Goal: Information Seeking & Learning: Learn about a topic

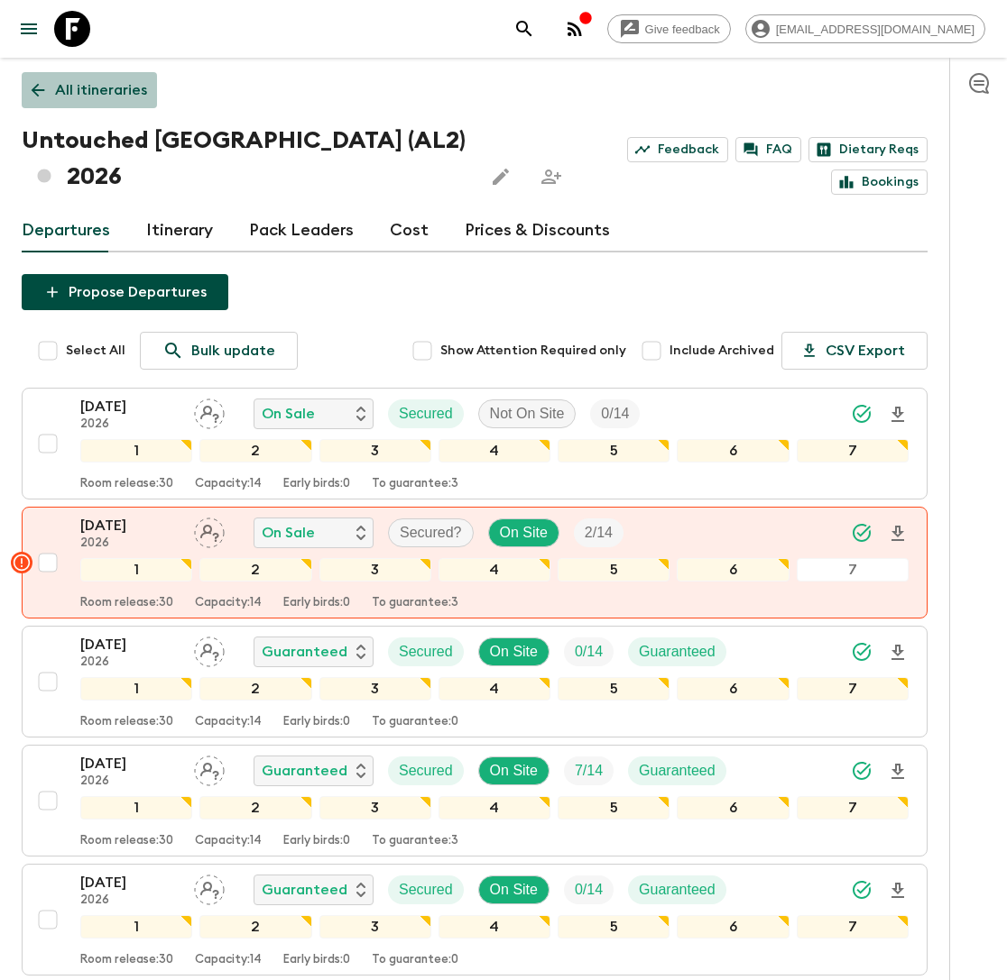
click at [73, 86] on p "All itineraries" at bounding box center [101, 90] width 92 height 22
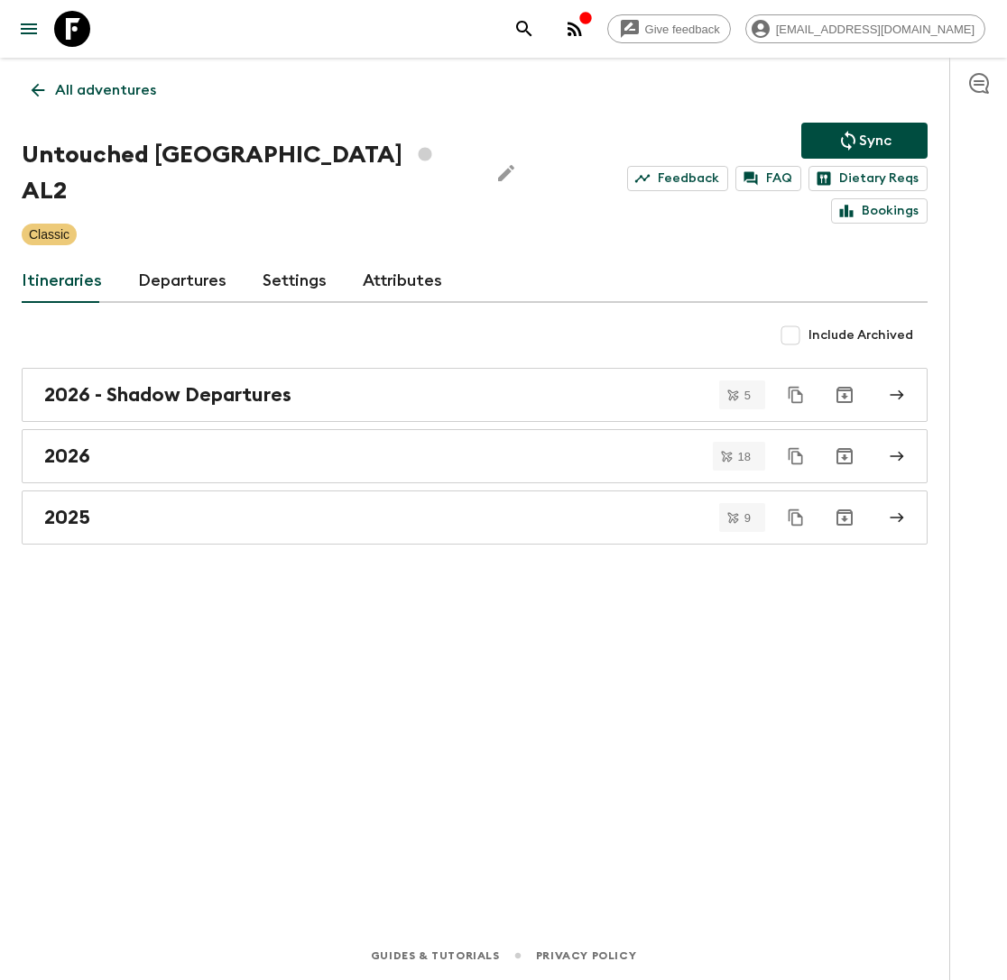
click at [110, 93] on p "All adventures" at bounding box center [105, 90] width 101 height 22
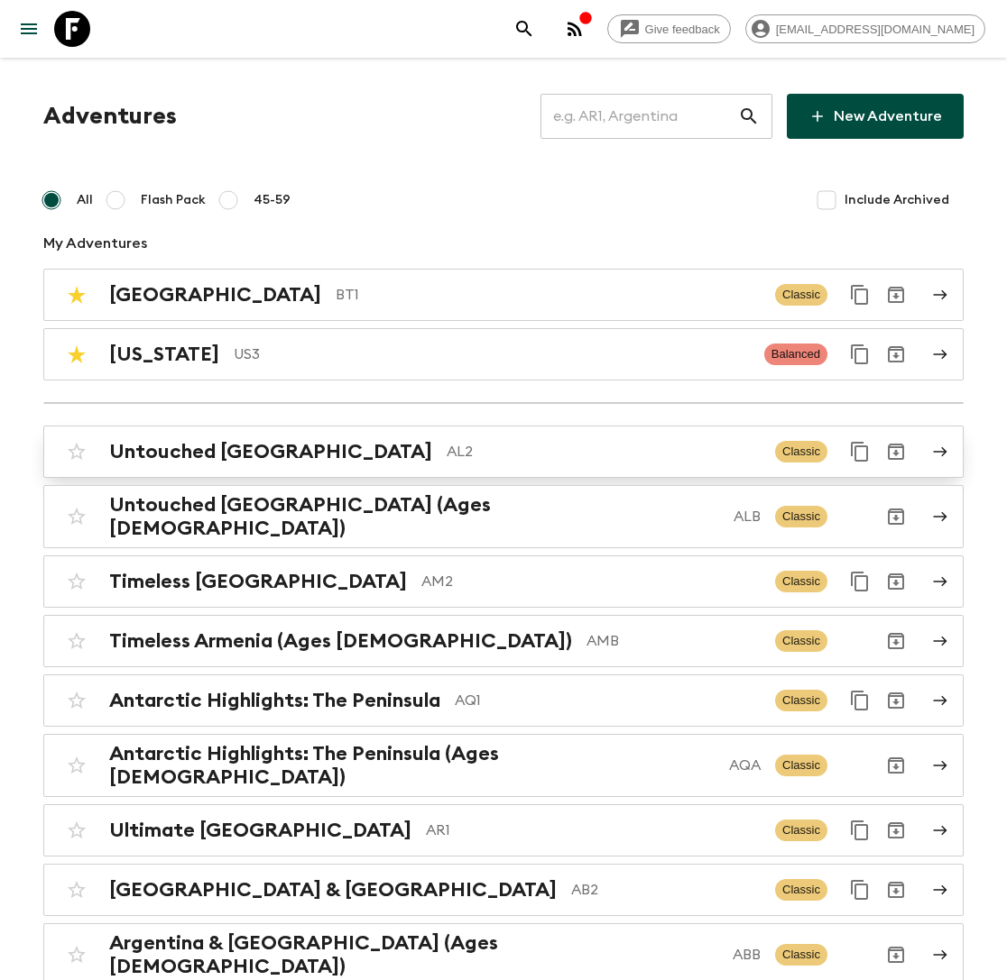
click at [446, 451] on p "AL2" at bounding box center [603, 452] width 314 height 22
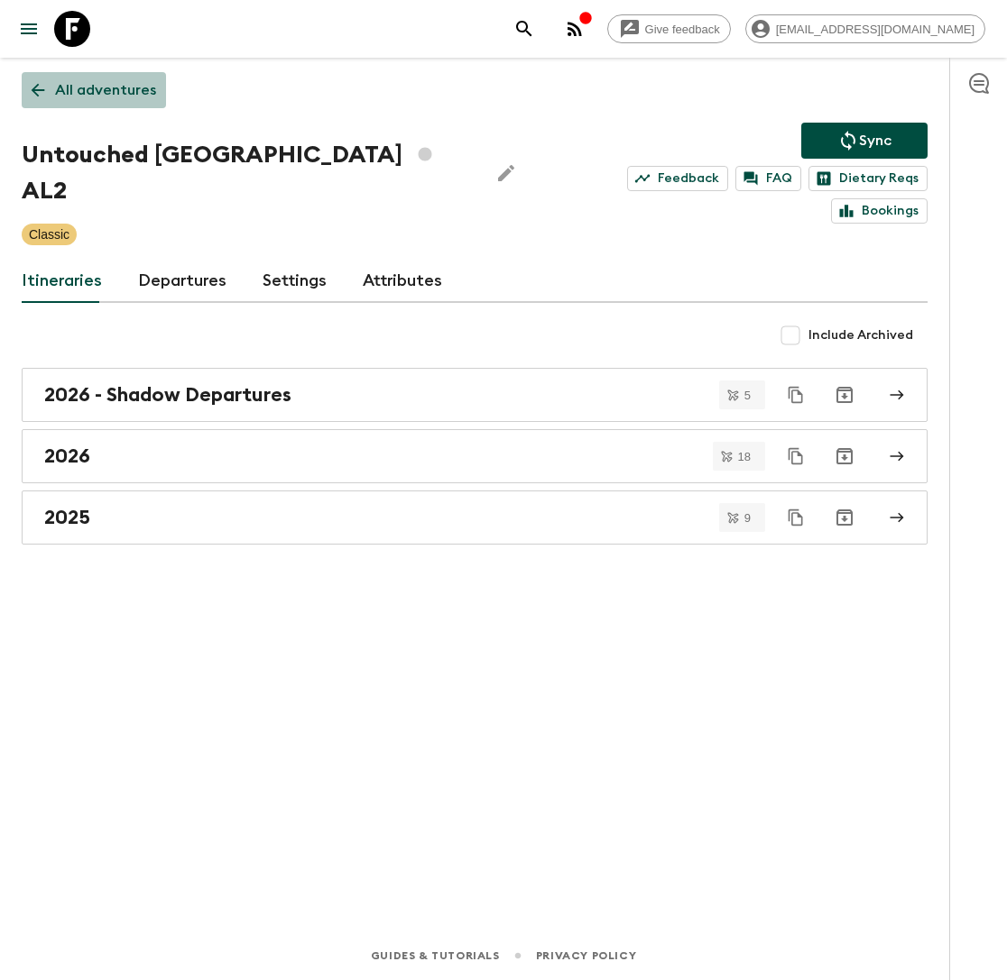
click at [110, 90] on p "All adventures" at bounding box center [105, 90] width 101 height 22
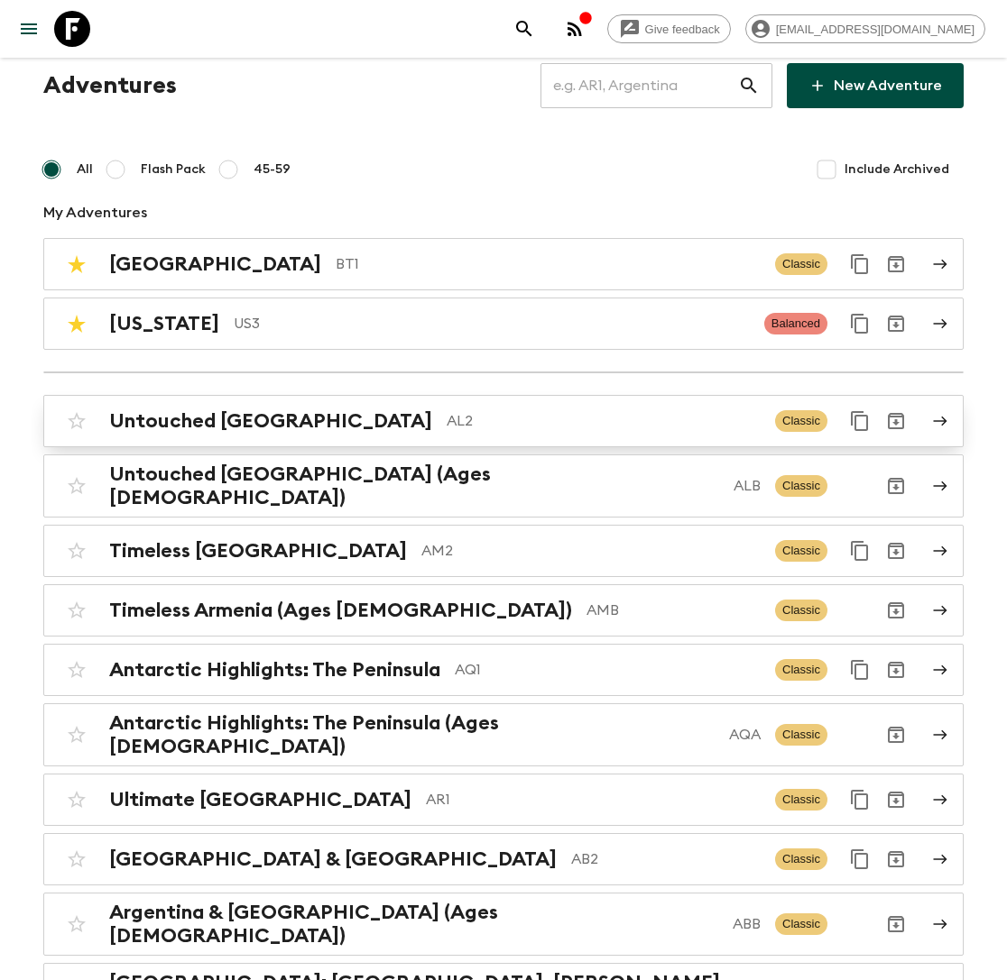
scroll to position [33, 0]
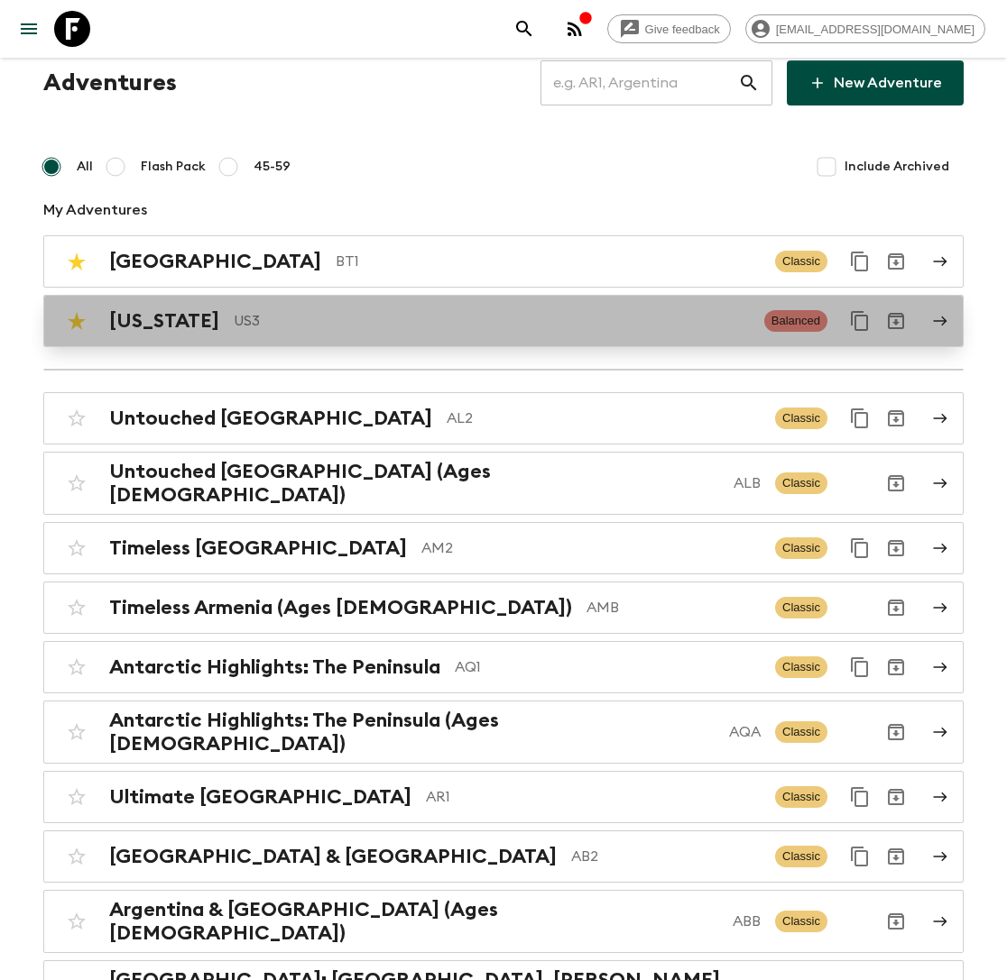
click at [234, 322] on p "US3" at bounding box center [492, 321] width 516 height 22
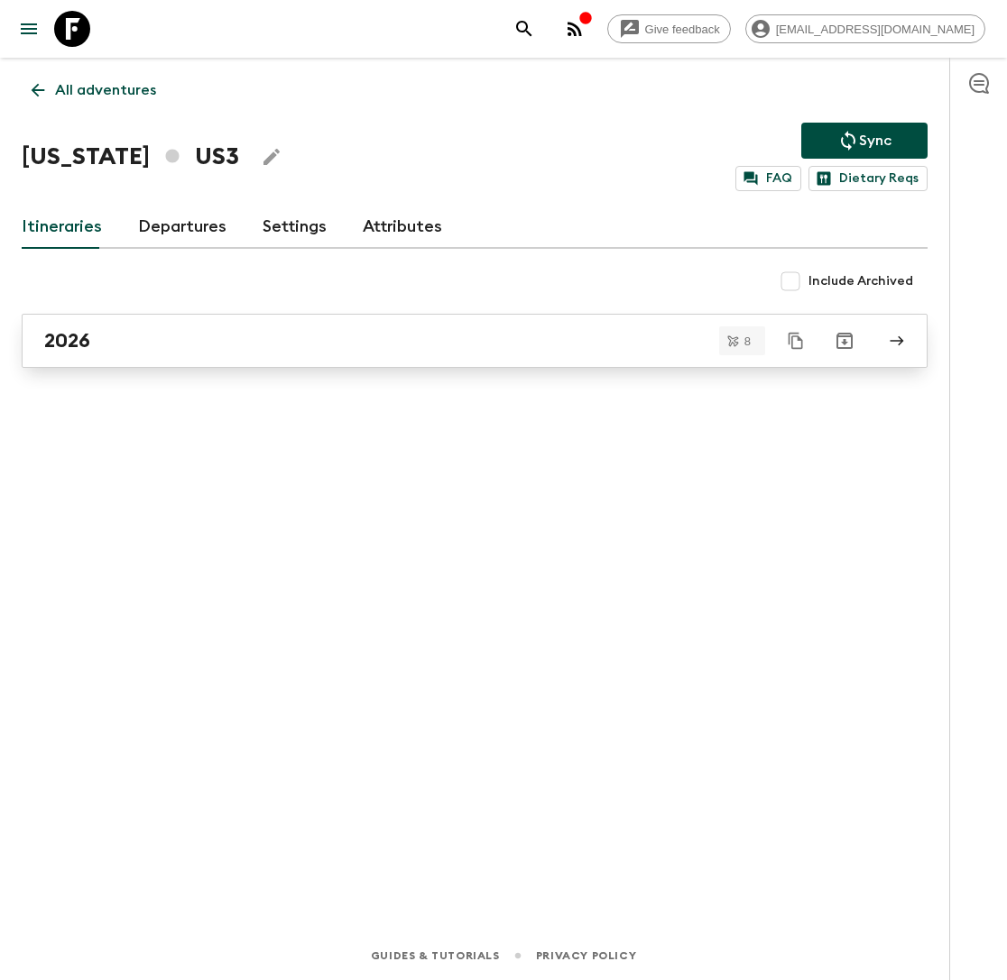
click at [143, 339] on div "2026" at bounding box center [457, 340] width 826 height 23
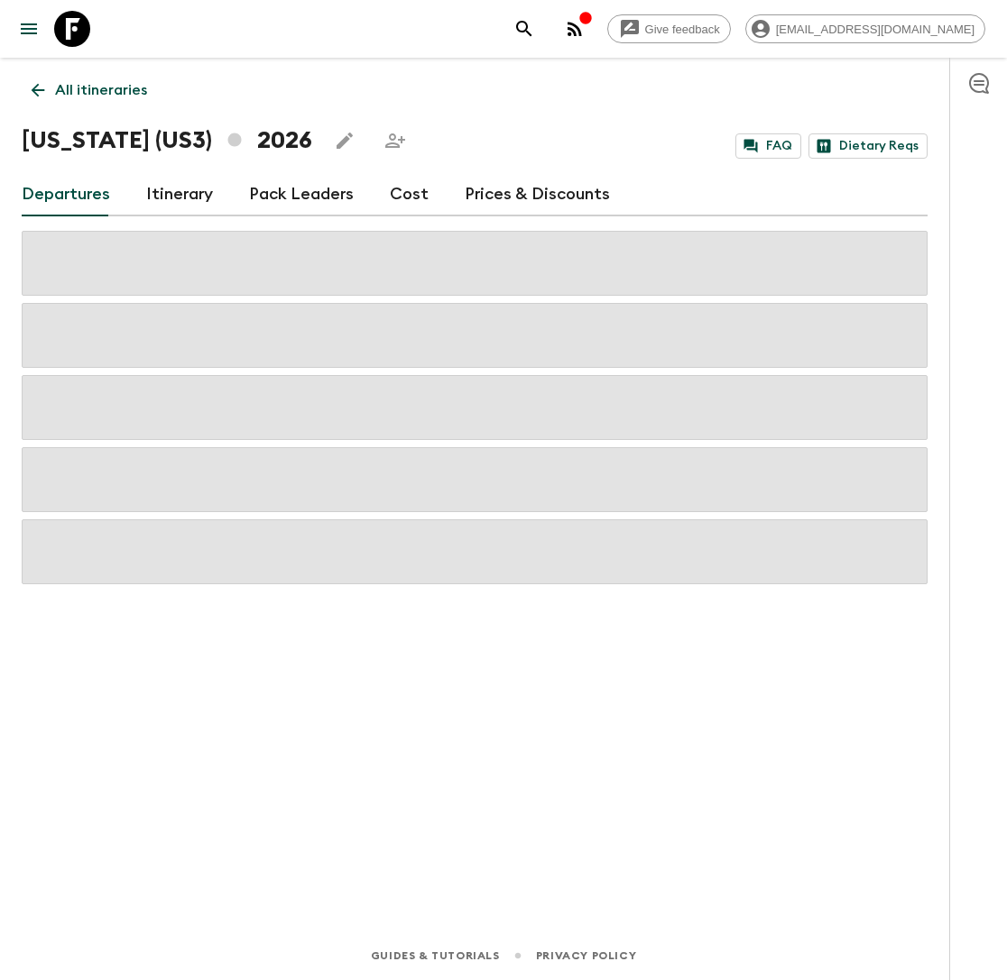
click at [185, 182] on link "Itinerary" at bounding box center [179, 194] width 67 height 43
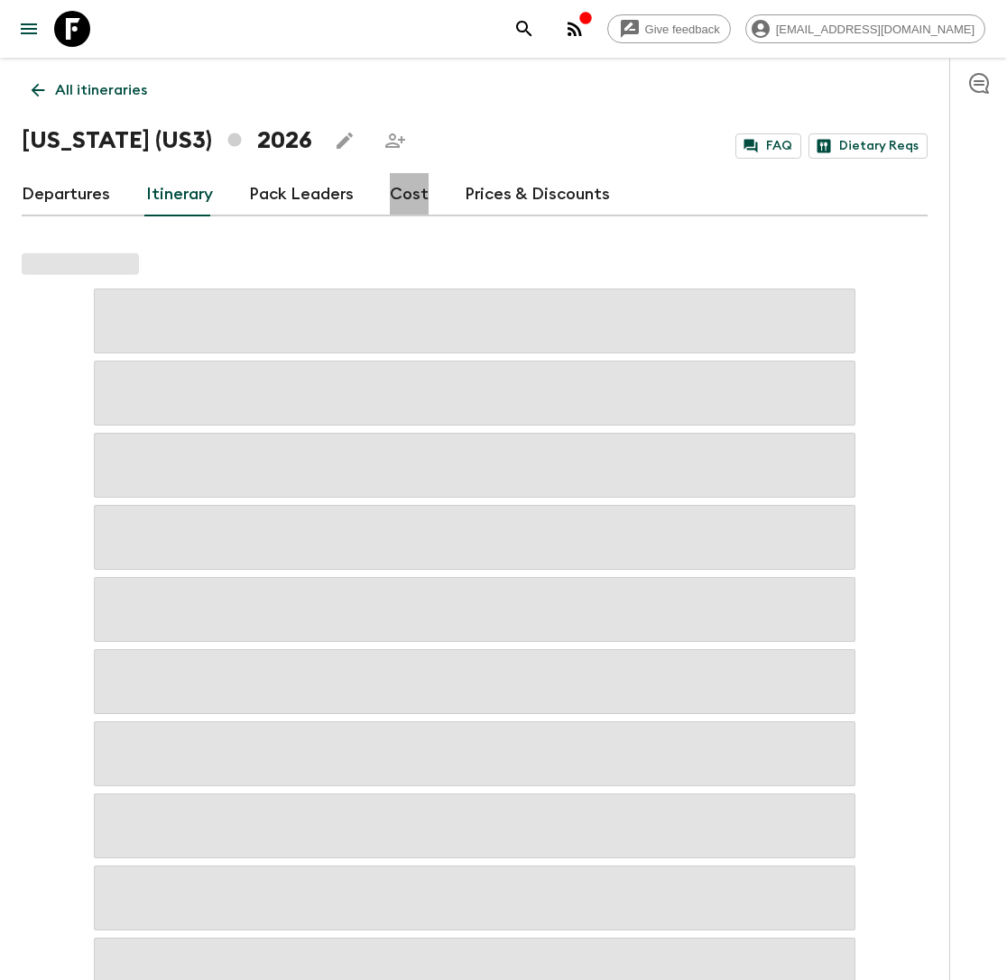
click at [406, 198] on link "Cost" at bounding box center [409, 194] width 39 height 43
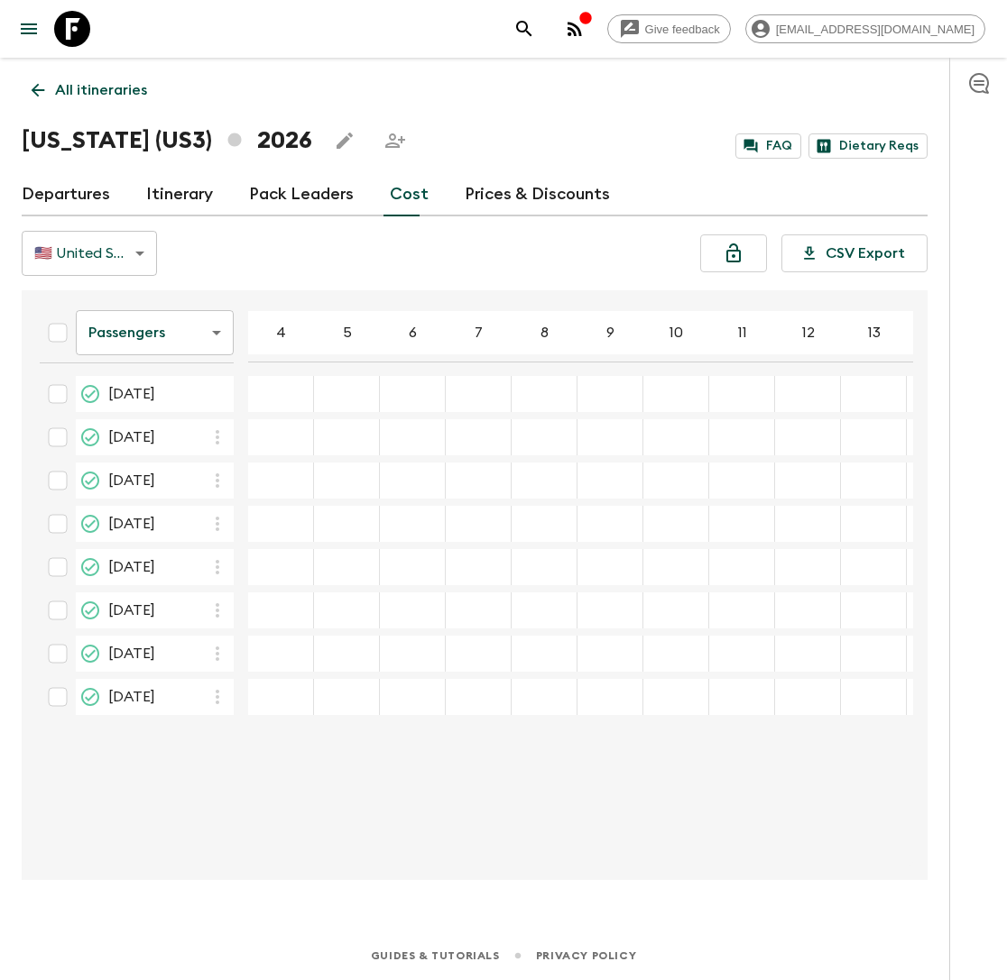
click at [73, 205] on link "Departures" at bounding box center [66, 194] width 88 height 43
